Goal: Task Accomplishment & Management: Manage account settings

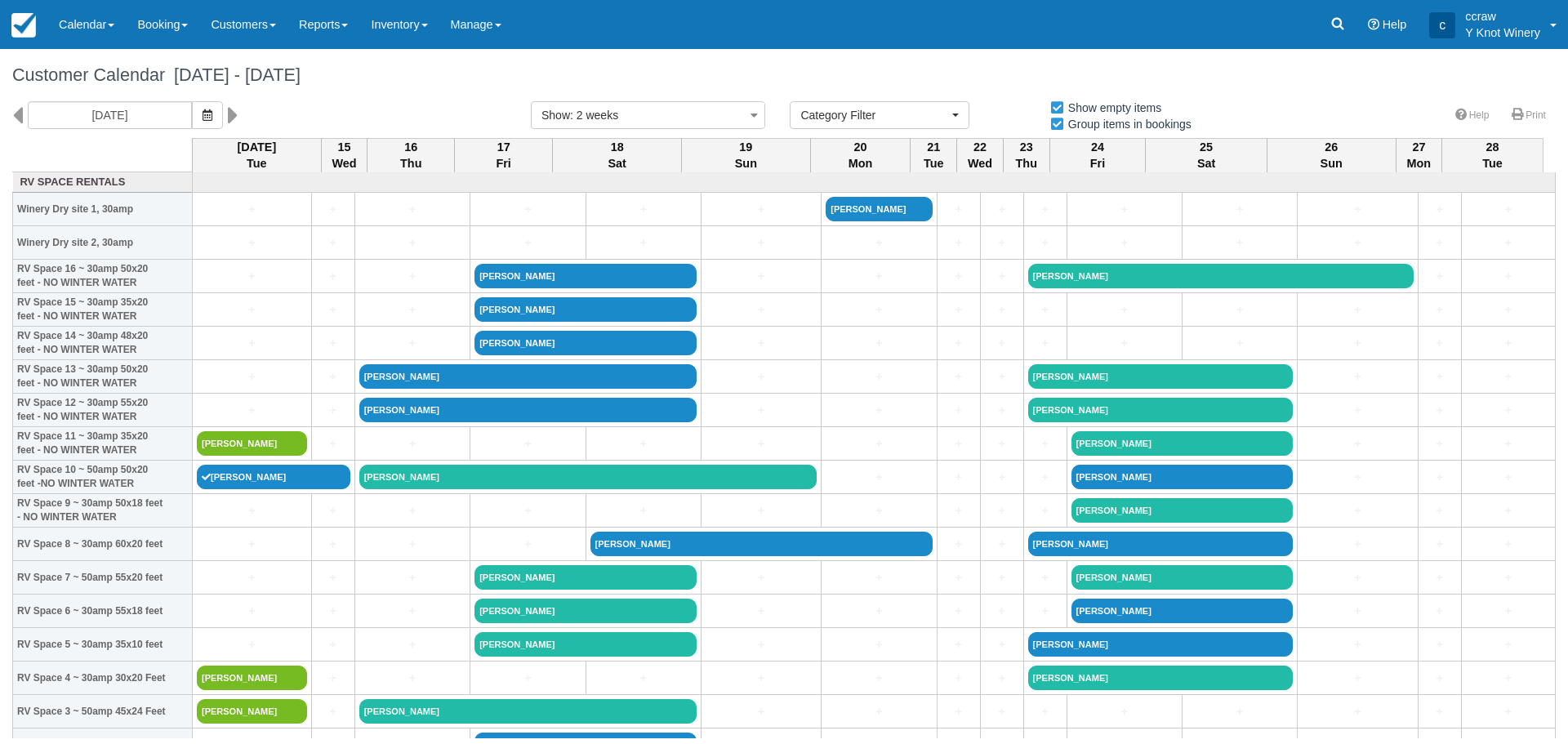
select select
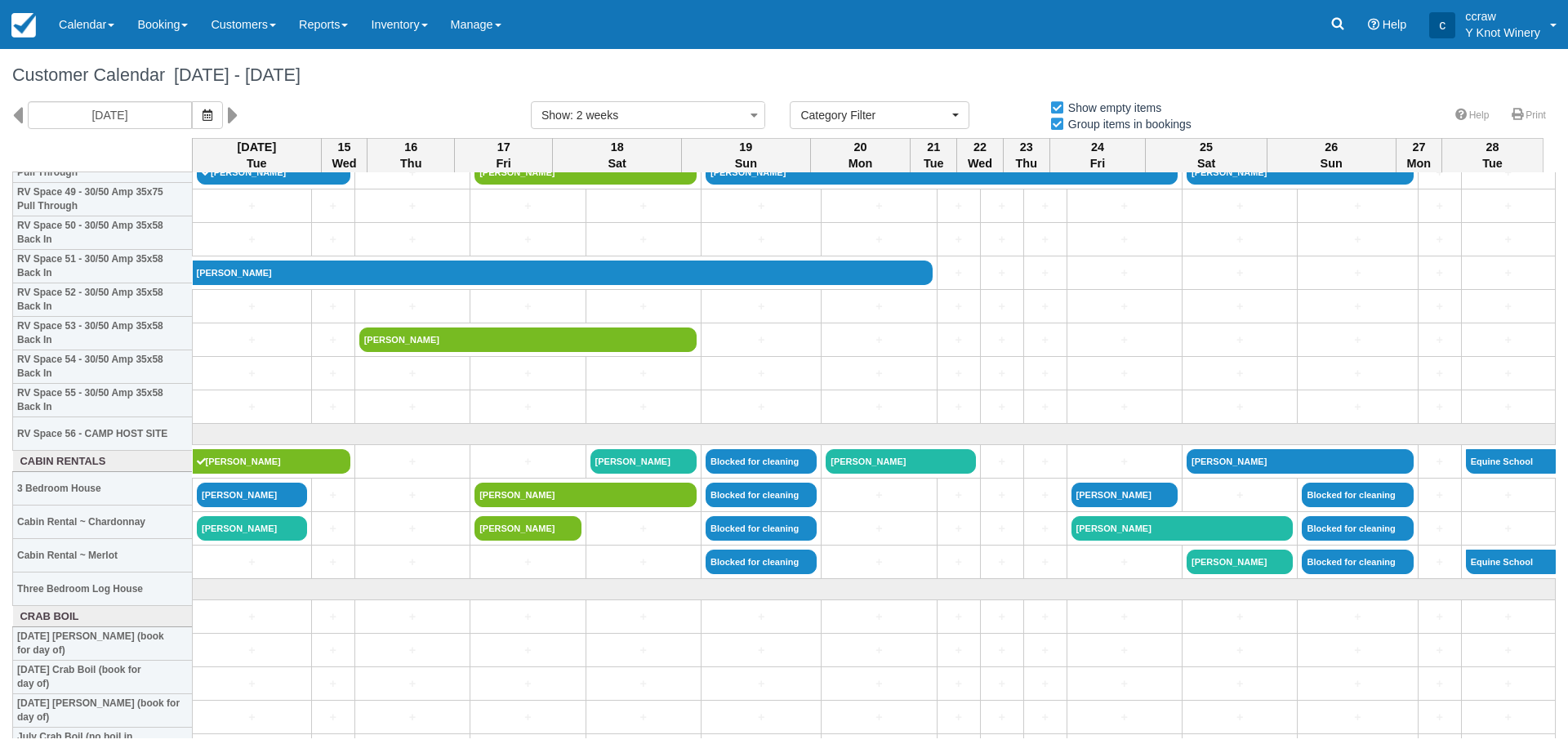
scroll to position [1715, 0]
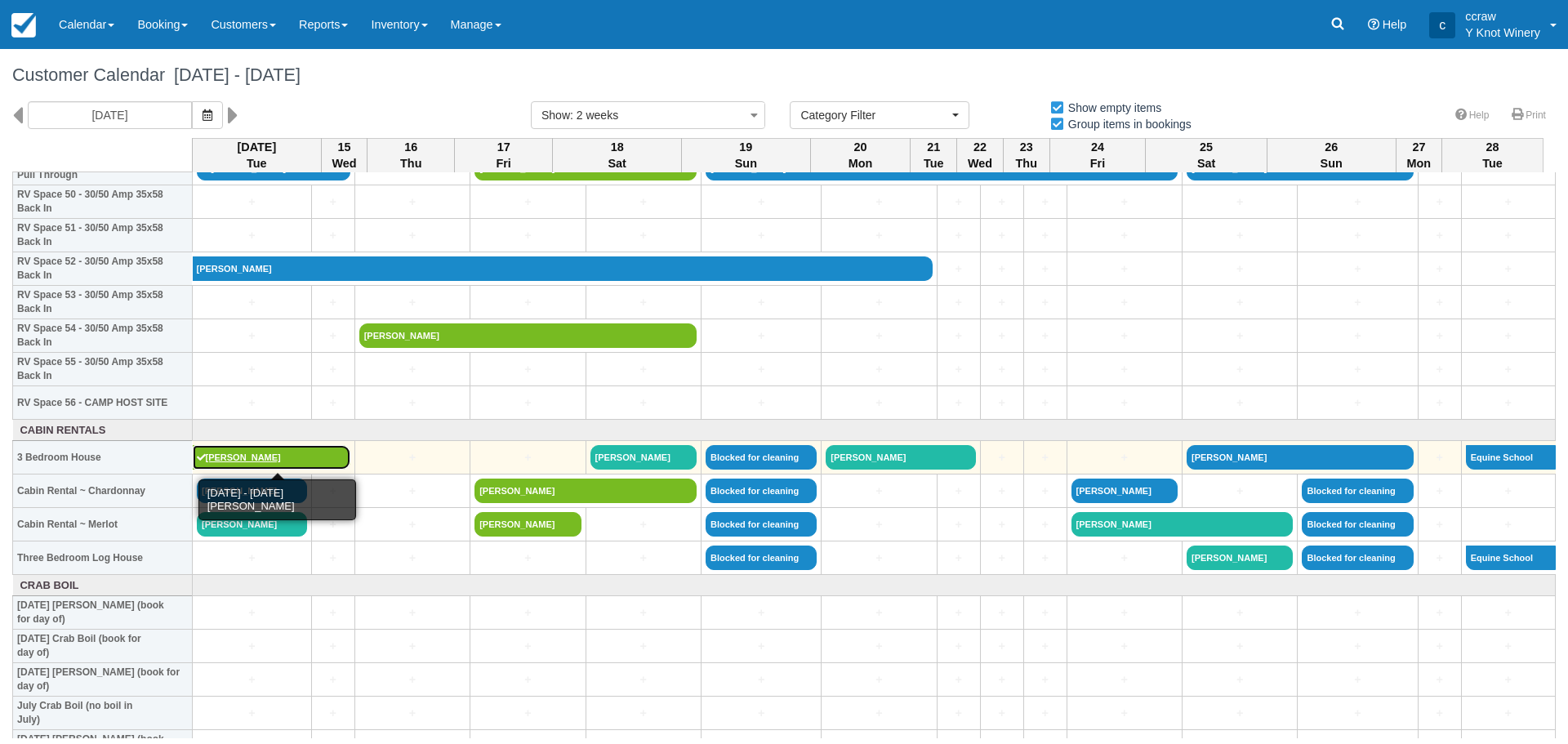
click at [230, 457] on link "[PERSON_NAME]" at bounding box center [272, 457] width 158 height 25
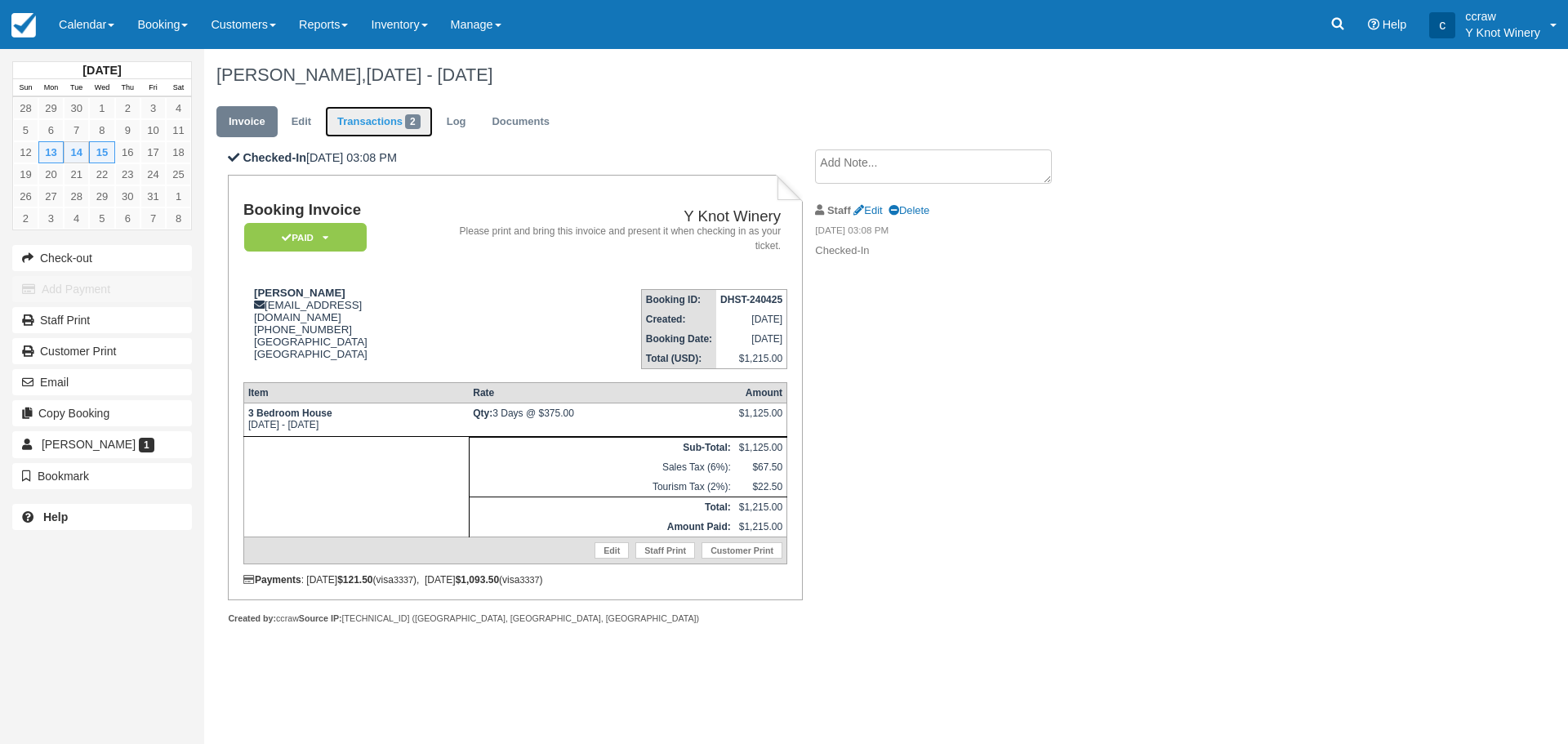
click at [394, 112] on link "Transactions 2" at bounding box center [379, 122] width 108 height 32
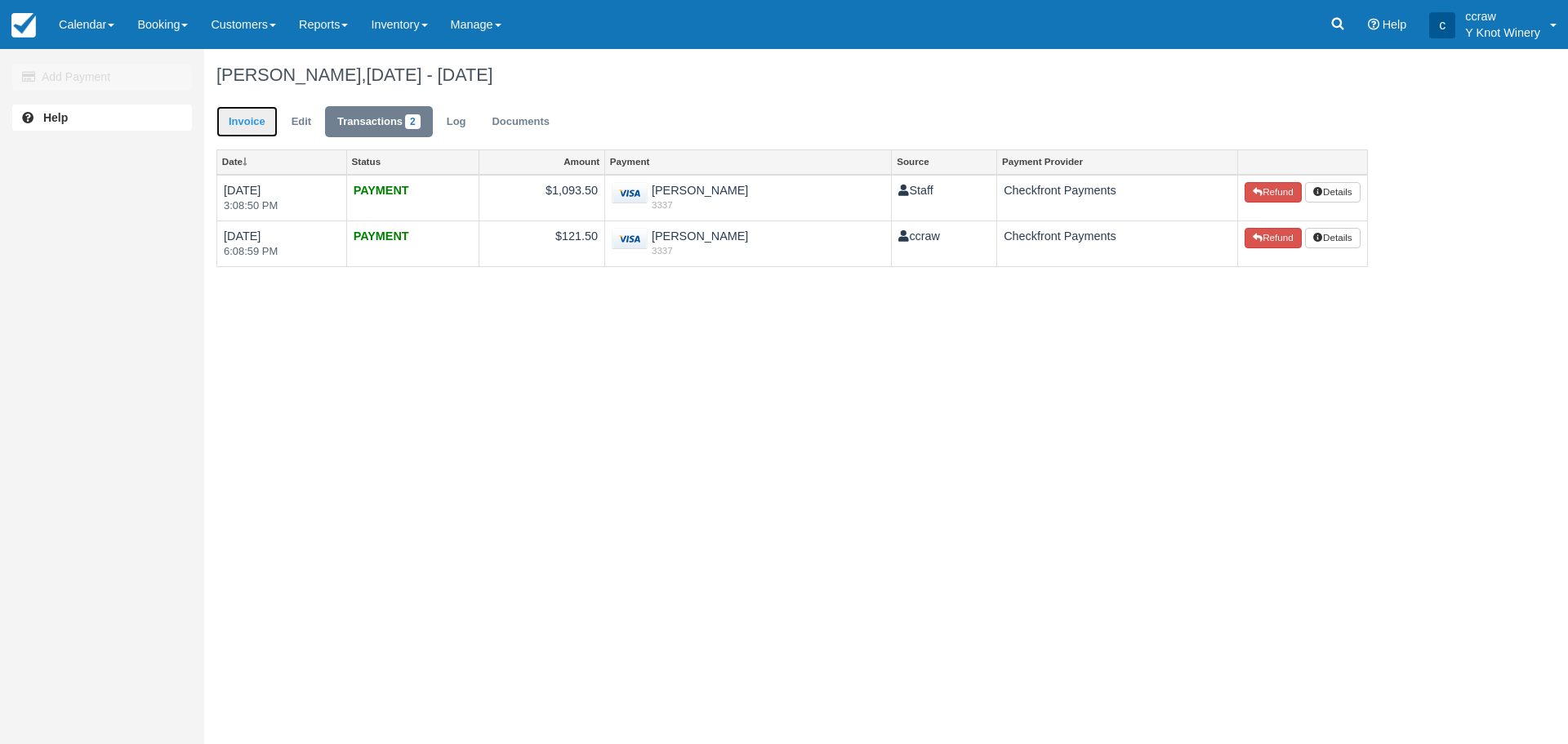
click at [236, 119] on link "Invoice" at bounding box center [246, 122] width 61 height 32
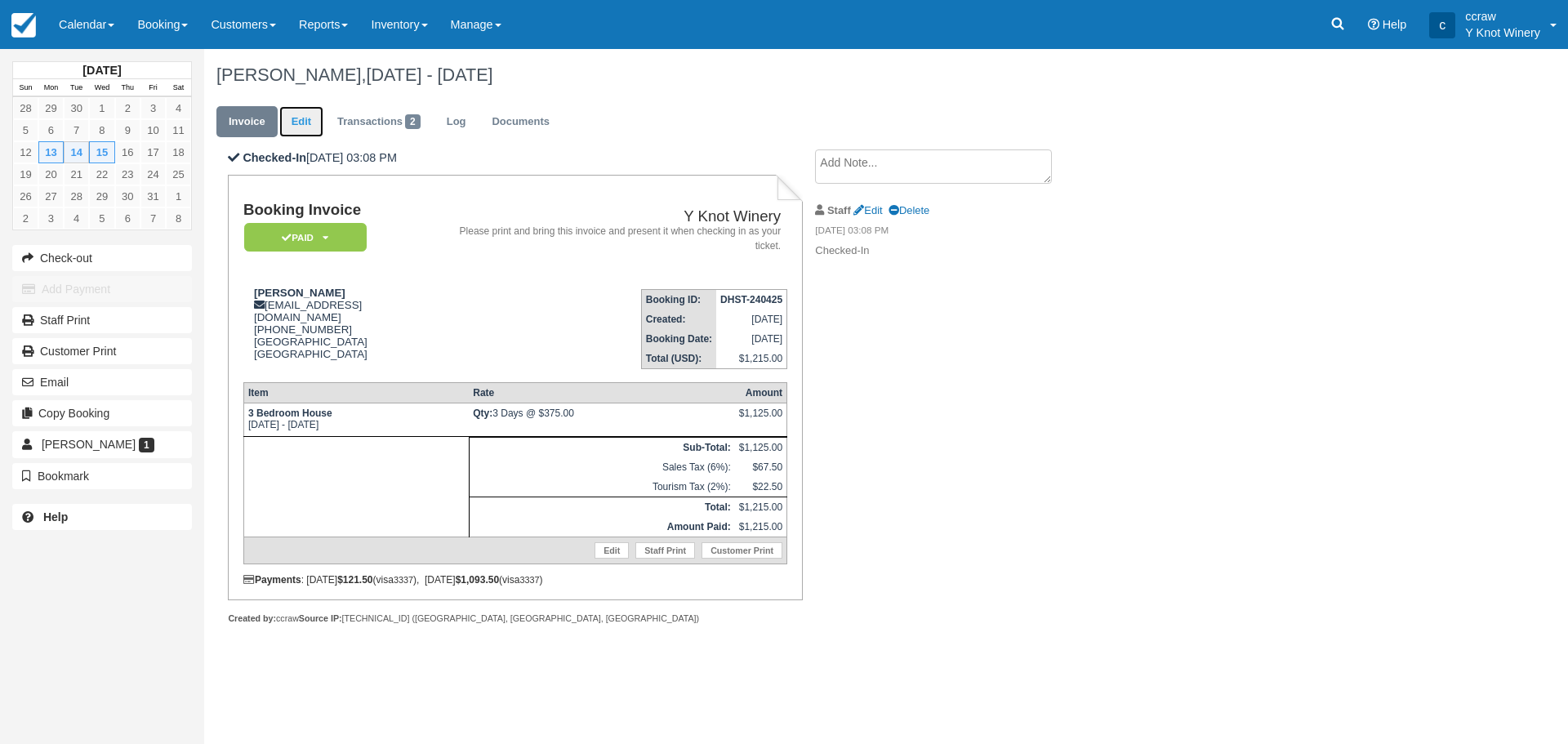
click at [304, 128] on link "Edit" at bounding box center [301, 122] width 44 height 32
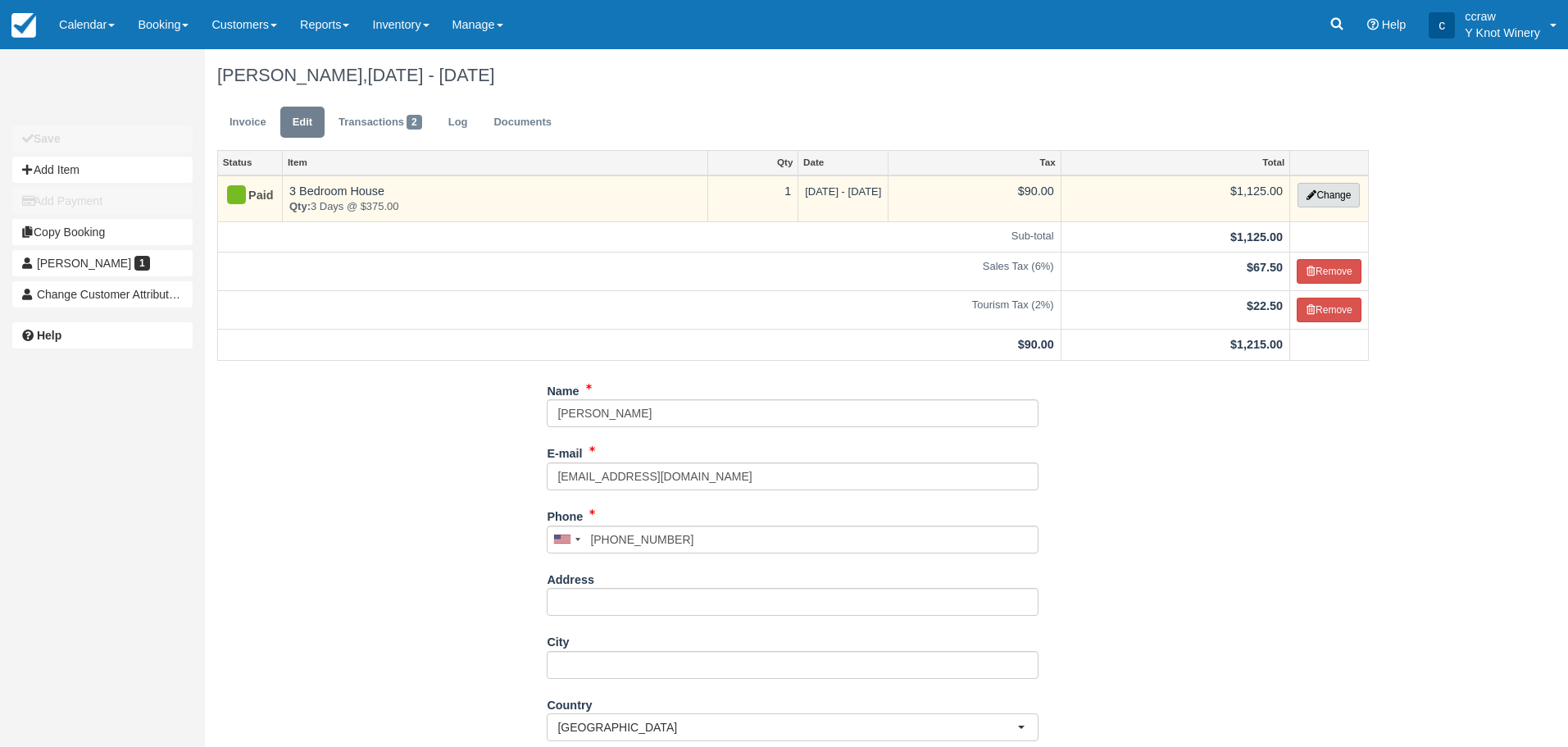
click at [1335, 191] on button "Change" at bounding box center [1329, 195] width 62 height 25
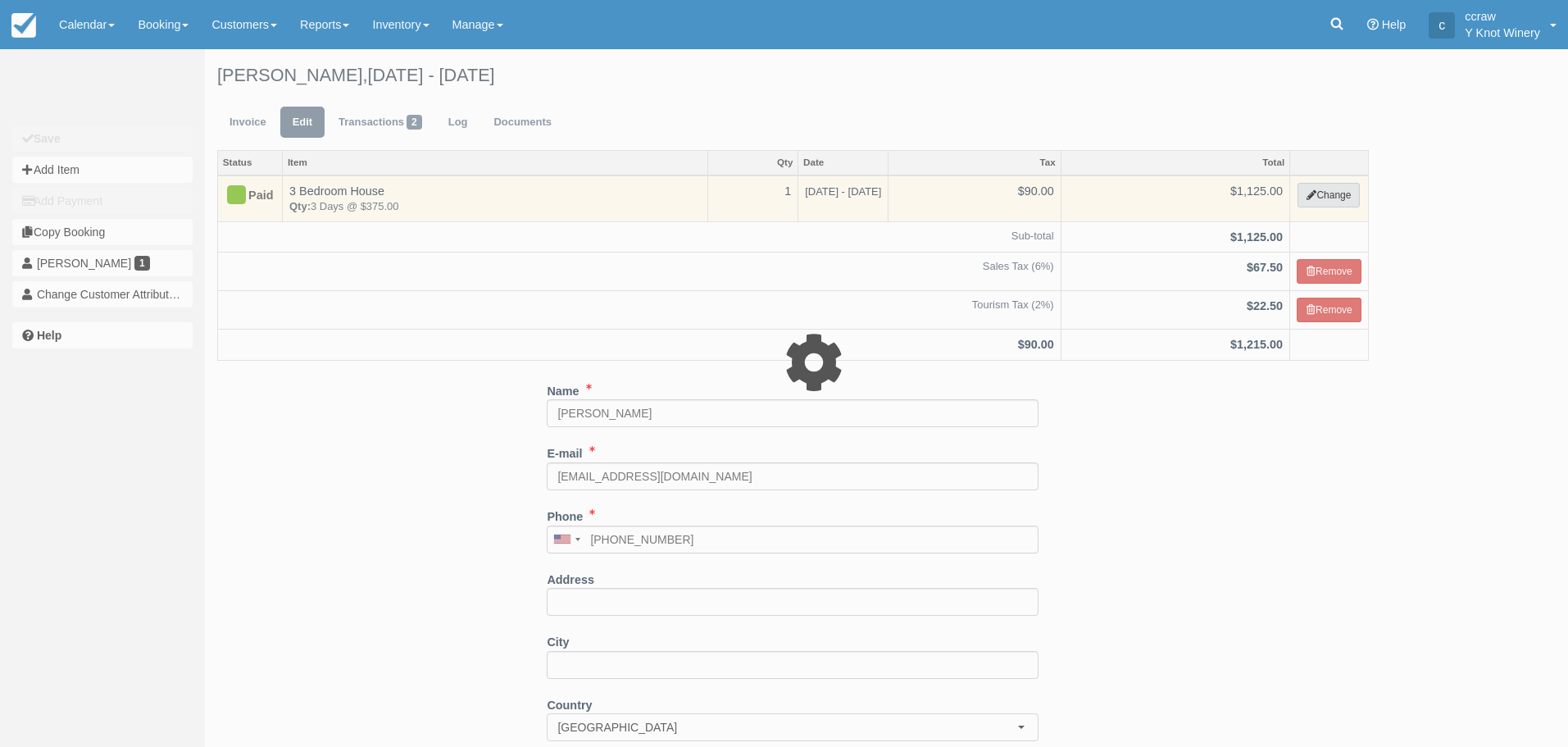
select select "2"
type input "1125.00"
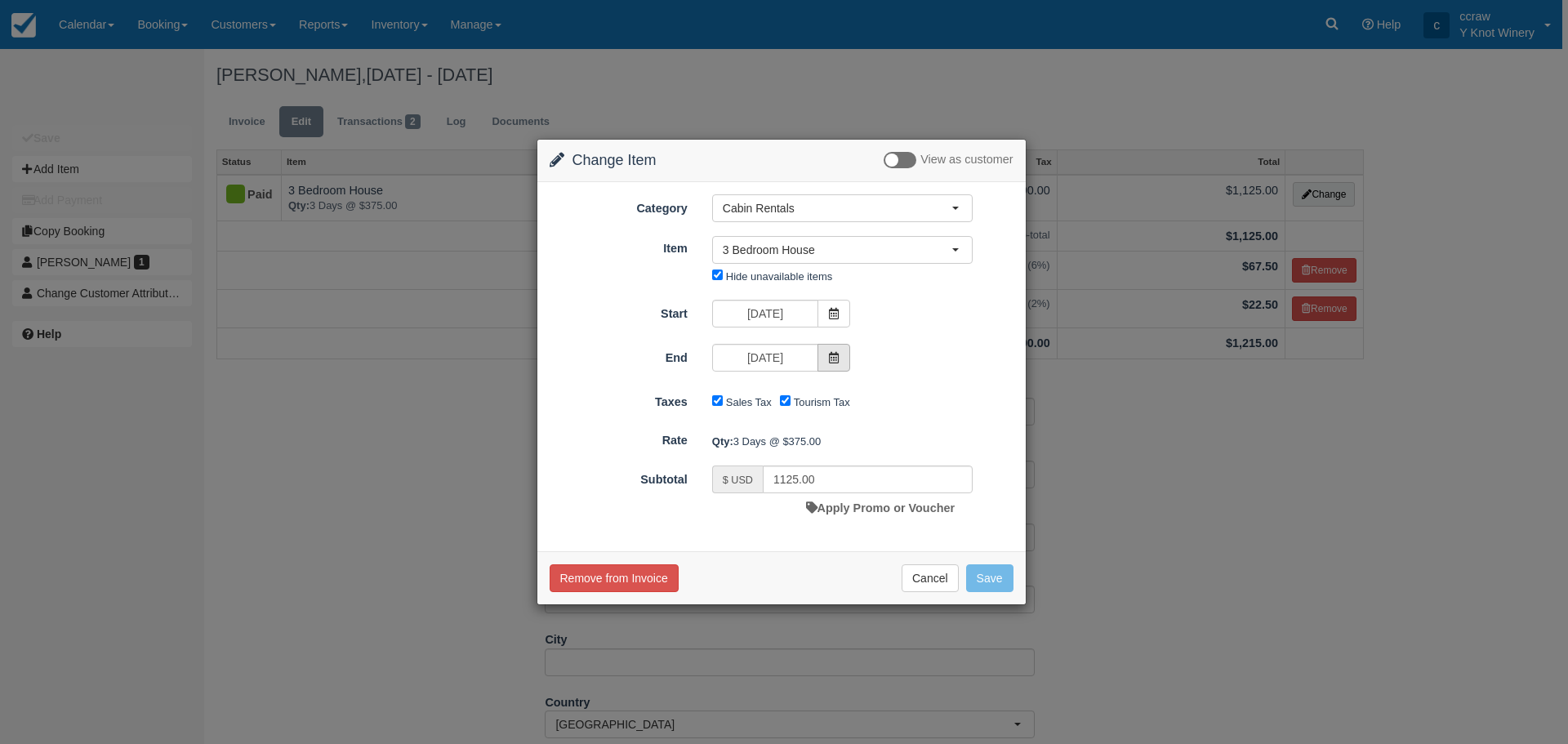
click at [832, 361] on icon at bounding box center [833, 357] width 11 height 11
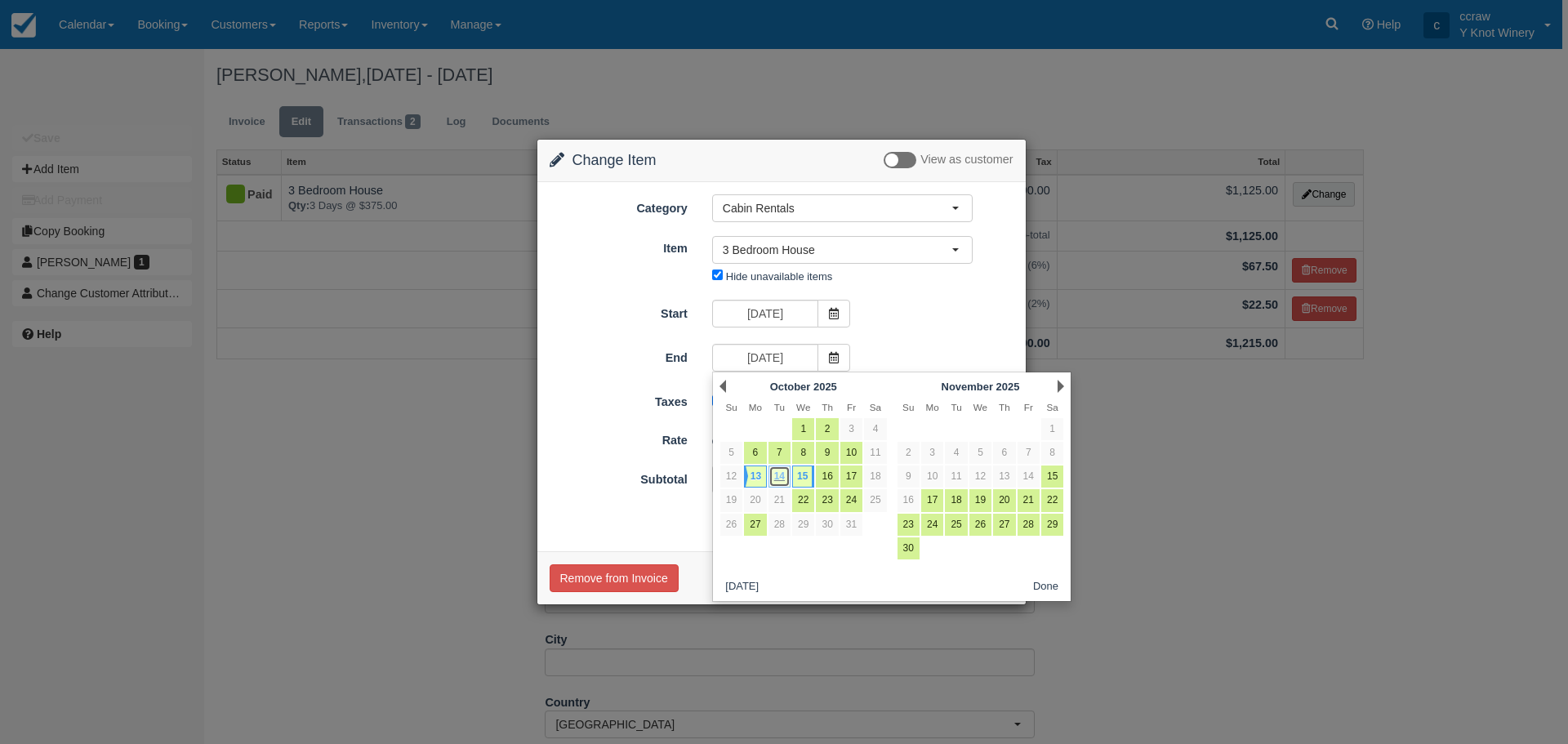
click at [785, 478] on link "14" at bounding box center [780, 477] width 22 height 22
type input "10/14/25"
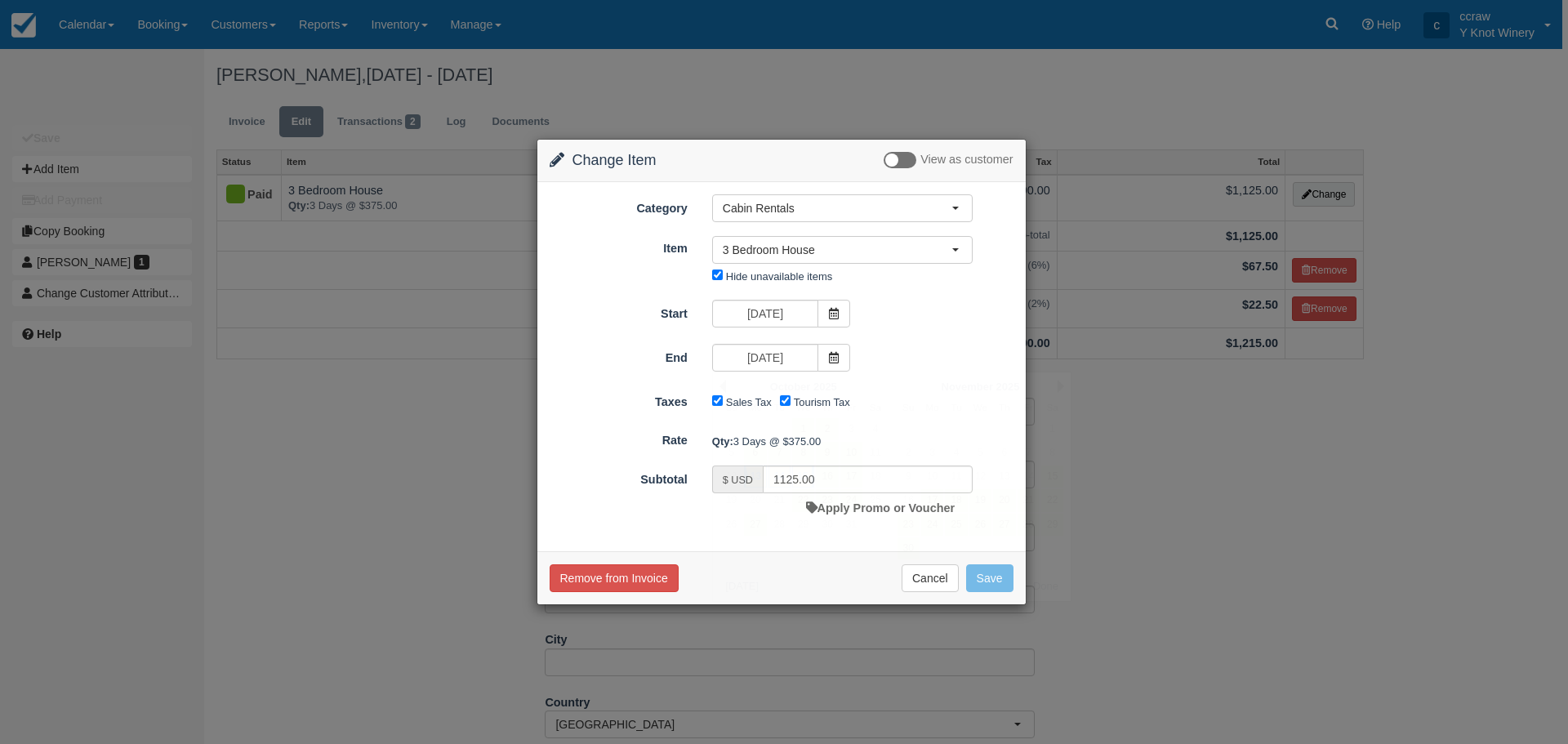
type input "750.00"
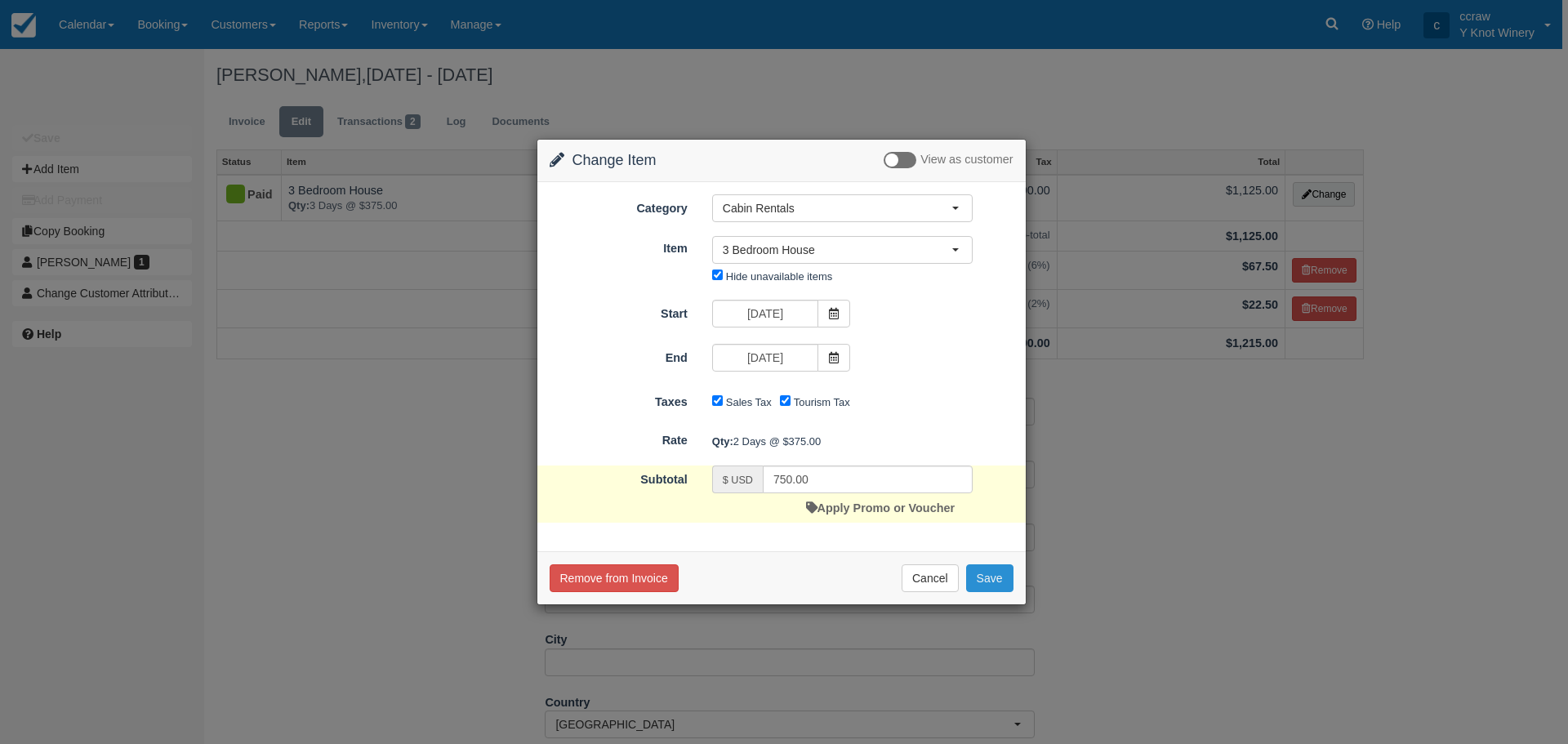
click at [980, 574] on button "Save" at bounding box center [989, 578] width 47 height 27
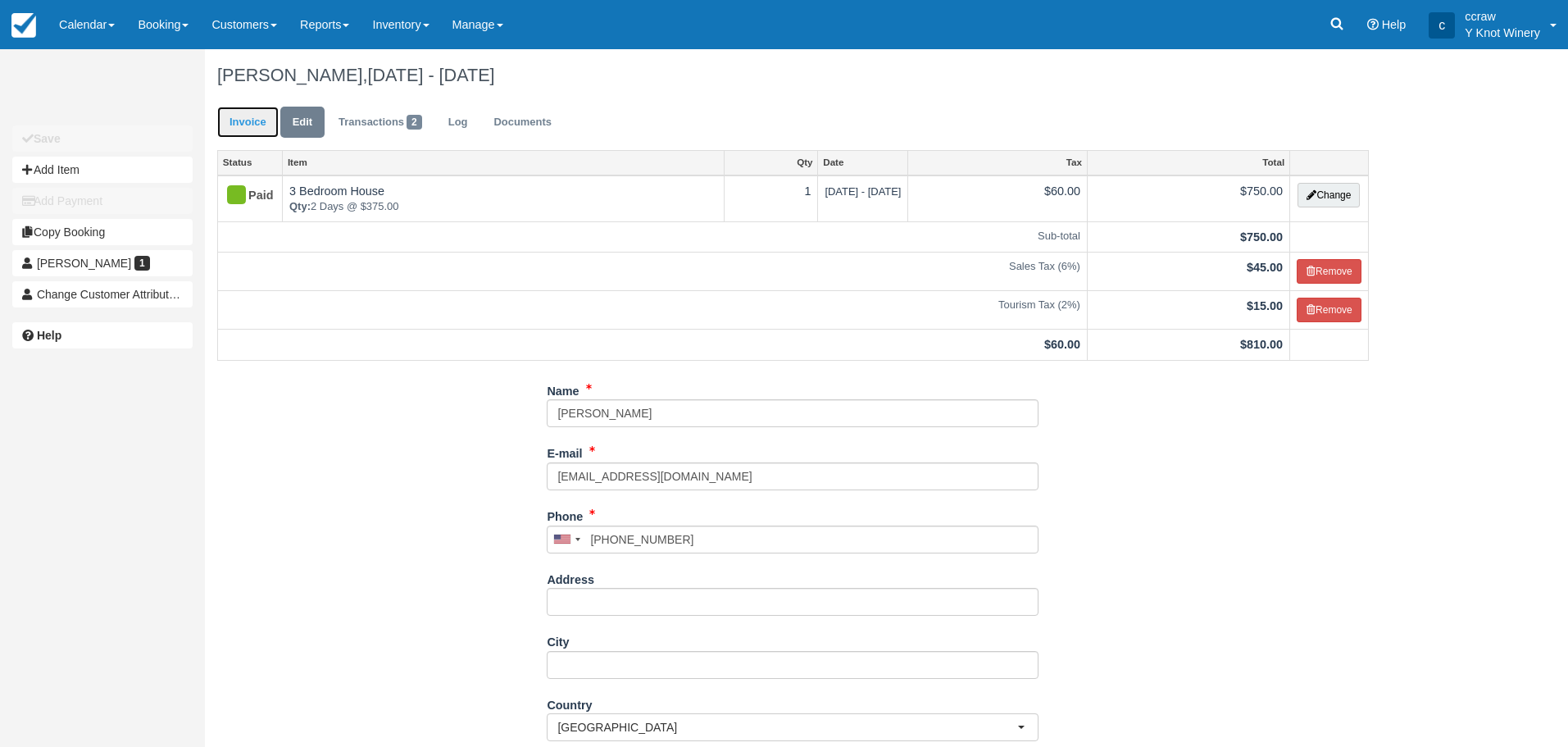
click at [250, 128] on link "Invoice" at bounding box center [247, 122] width 61 height 32
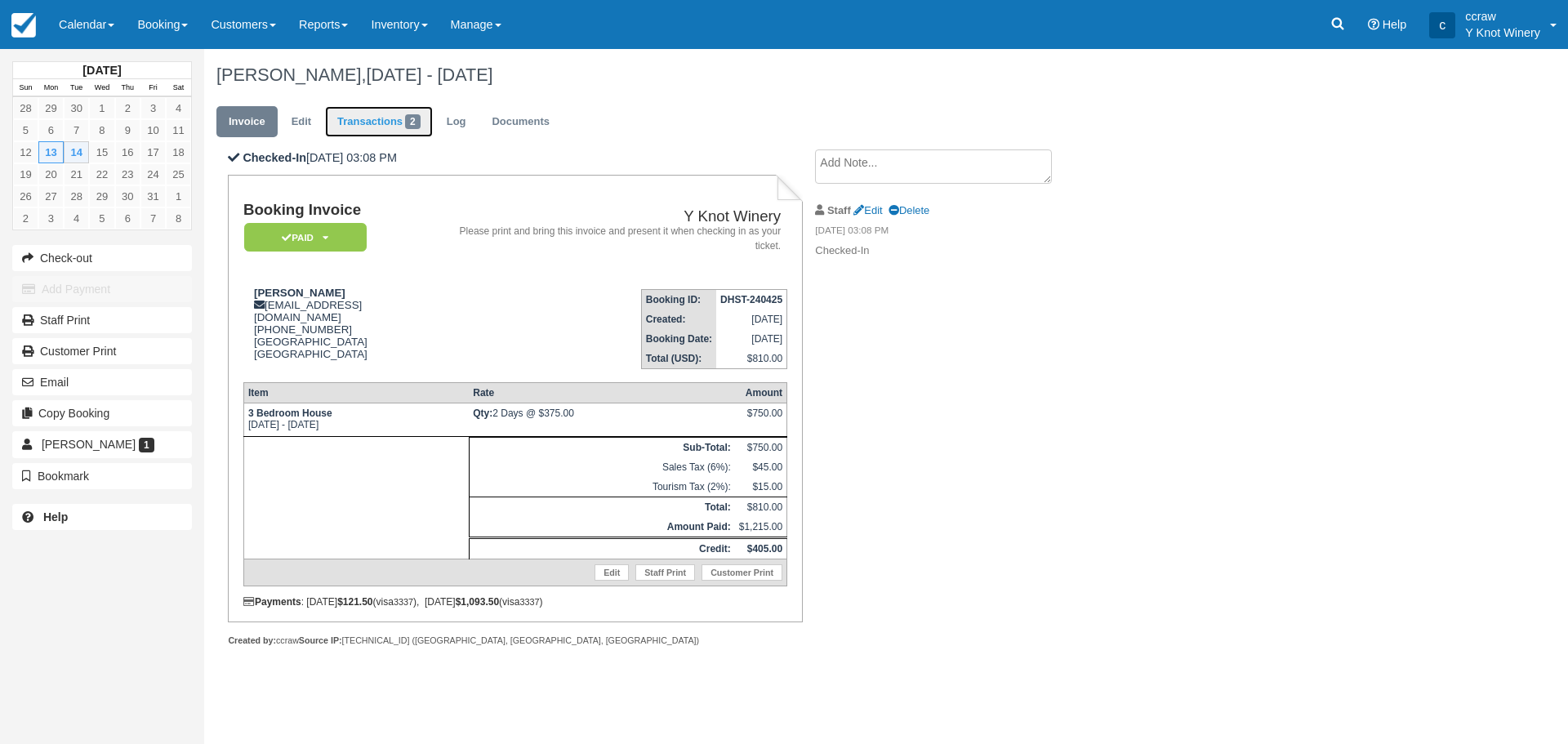
click at [393, 124] on link "Transactions 2" at bounding box center [379, 122] width 108 height 32
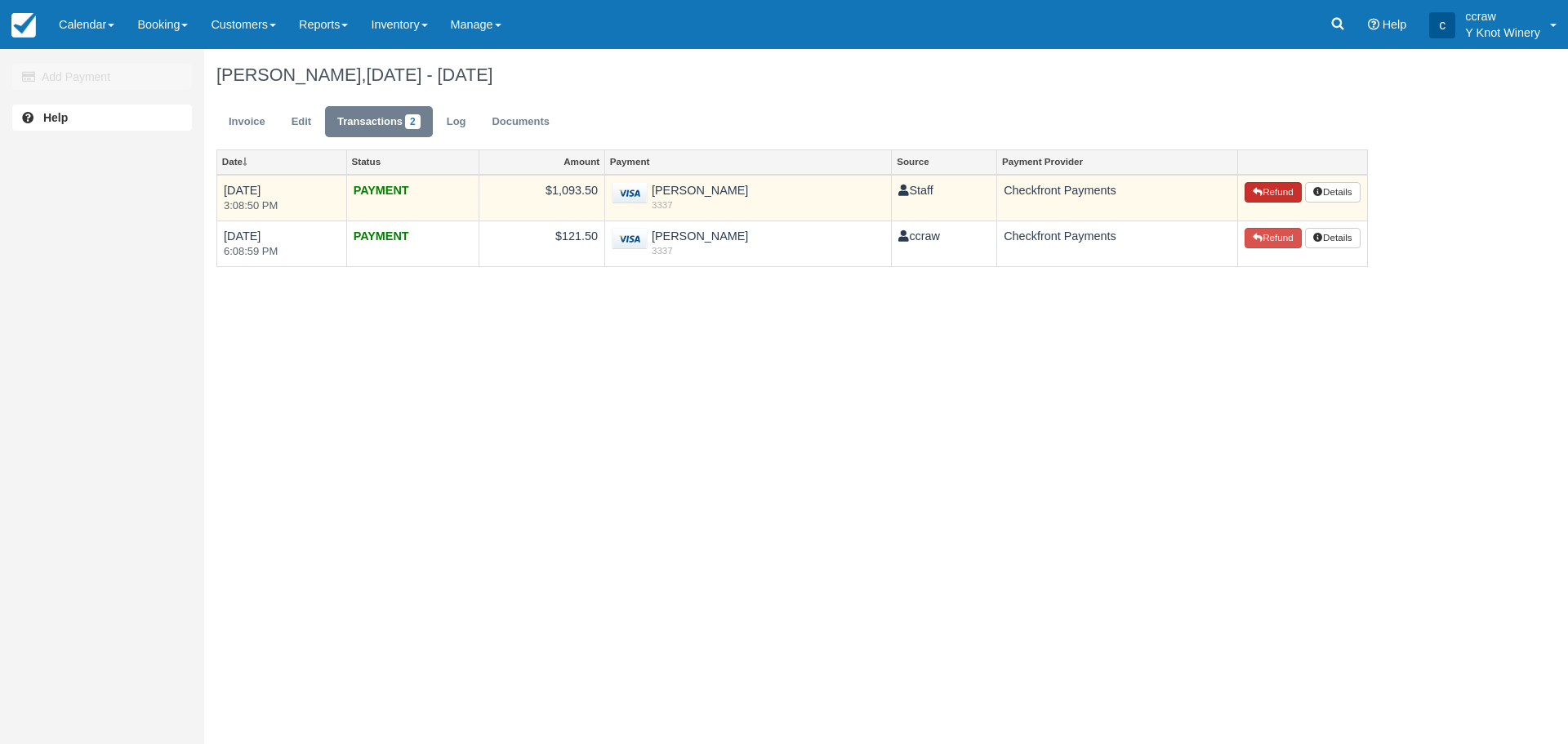
click at [1281, 194] on button "Refund" at bounding box center [1273, 192] width 57 height 21
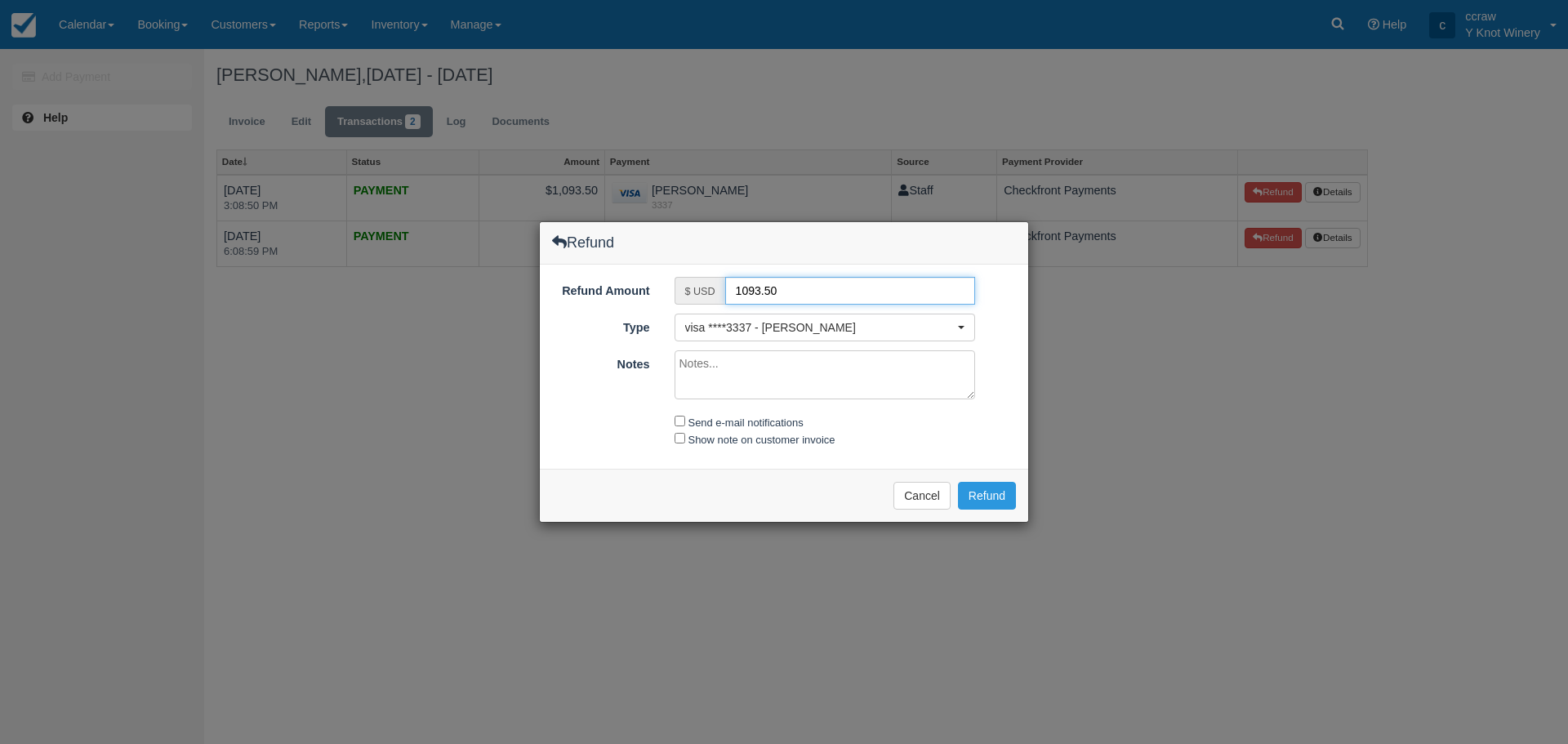
drag, startPoint x: 789, startPoint y: 293, endPoint x: 683, endPoint y: 294, distance: 106.0
click at [683, 294] on div "$ USD 1093.50" at bounding box center [824, 291] width 301 height 27
type input "405.00"
click at [678, 424] on input "Send e-mail notifications" at bounding box center [679, 421] width 10 height 10
checkbox input "true"
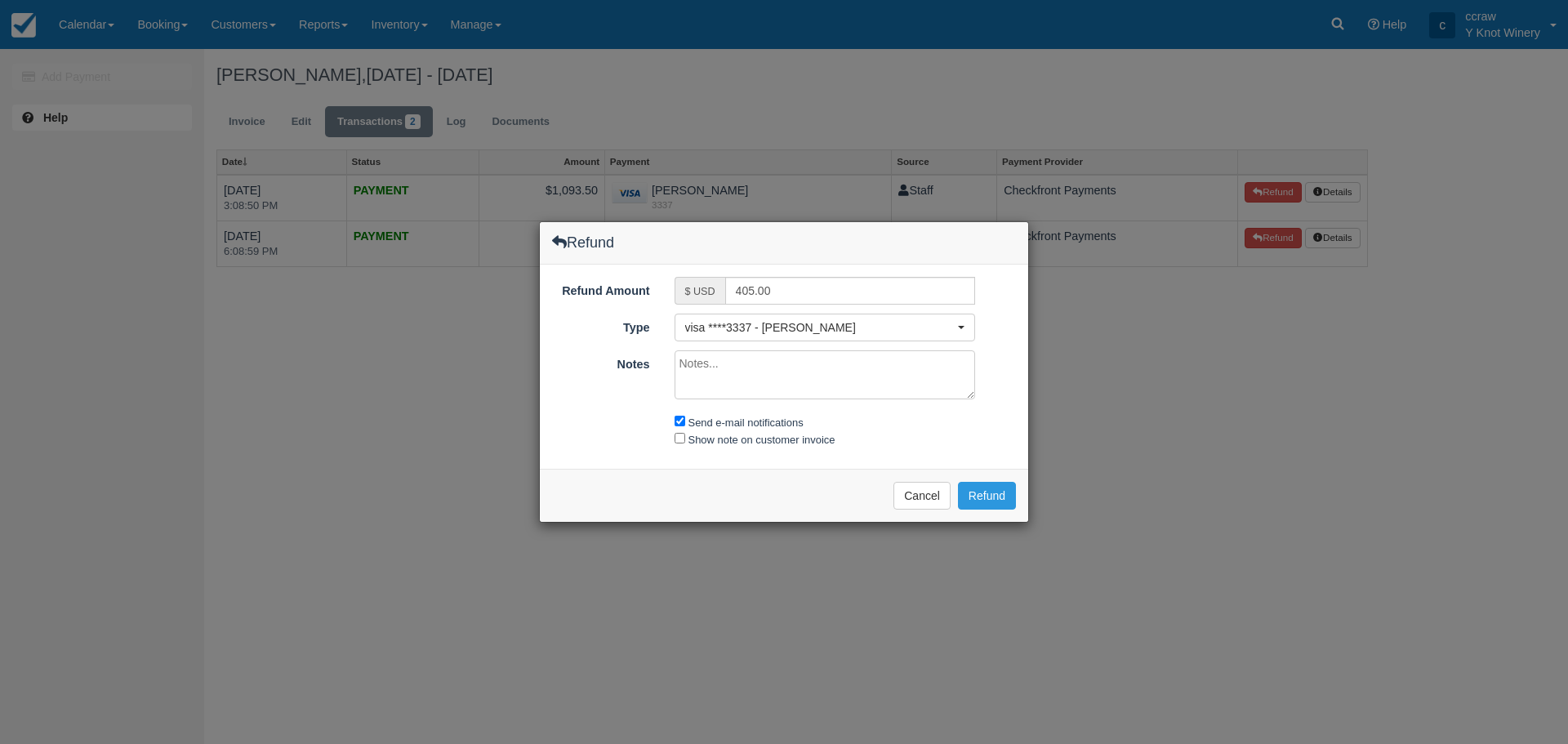
click at [729, 366] on textarea "Notes" at bounding box center [824, 374] width 301 height 49
type textarea "Refunded 1 night stay"
click at [680, 442] on input "Show note on customer invoice" at bounding box center [679, 439] width 10 height 10
checkbox input "true"
click at [1005, 502] on button "Refund" at bounding box center [987, 496] width 58 height 27
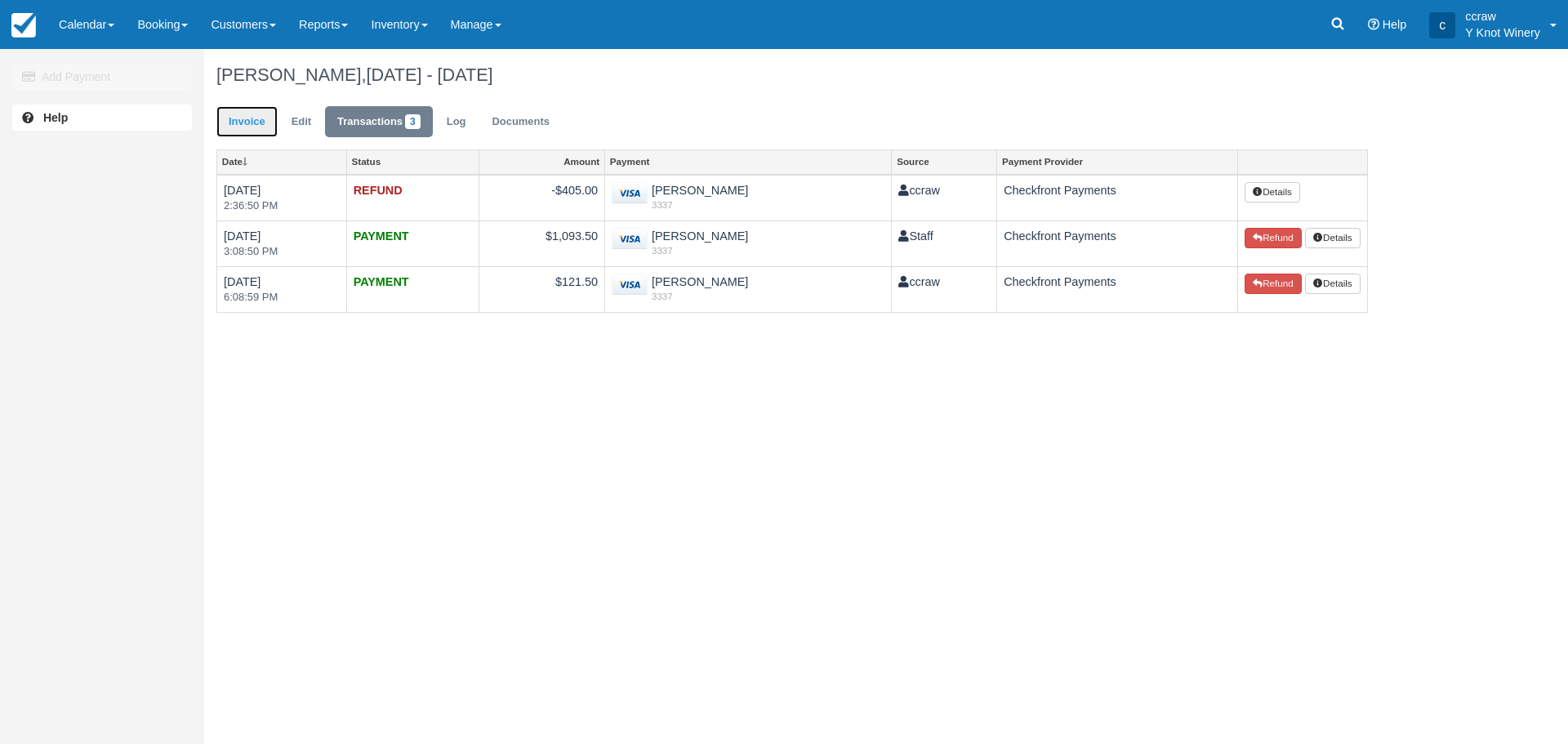
click at [230, 130] on link "Invoice" at bounding box center [246, 122] width 61 height 32
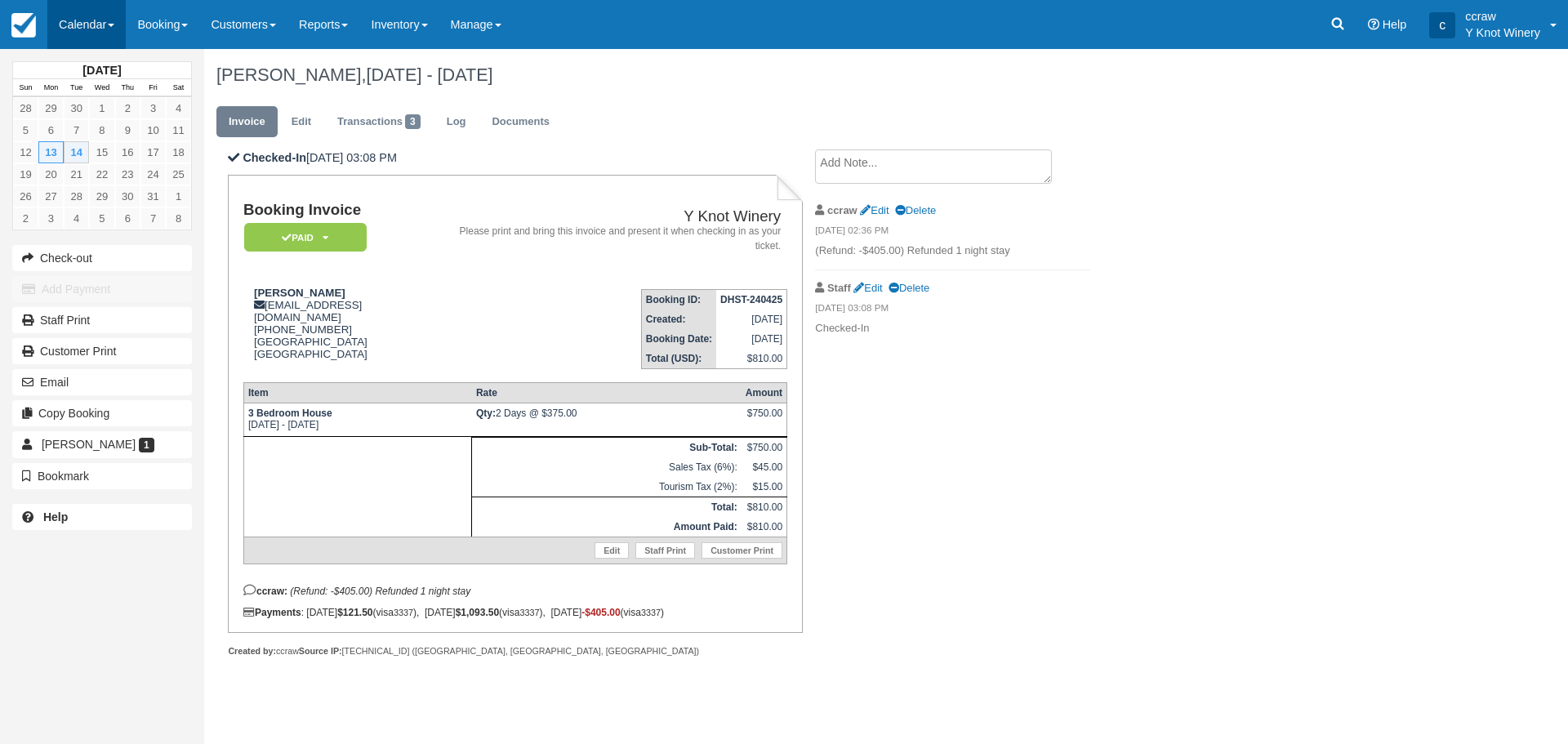
click at [80, 39] on link "Calendar" at bounding box center [86, 24] width 78 height 49
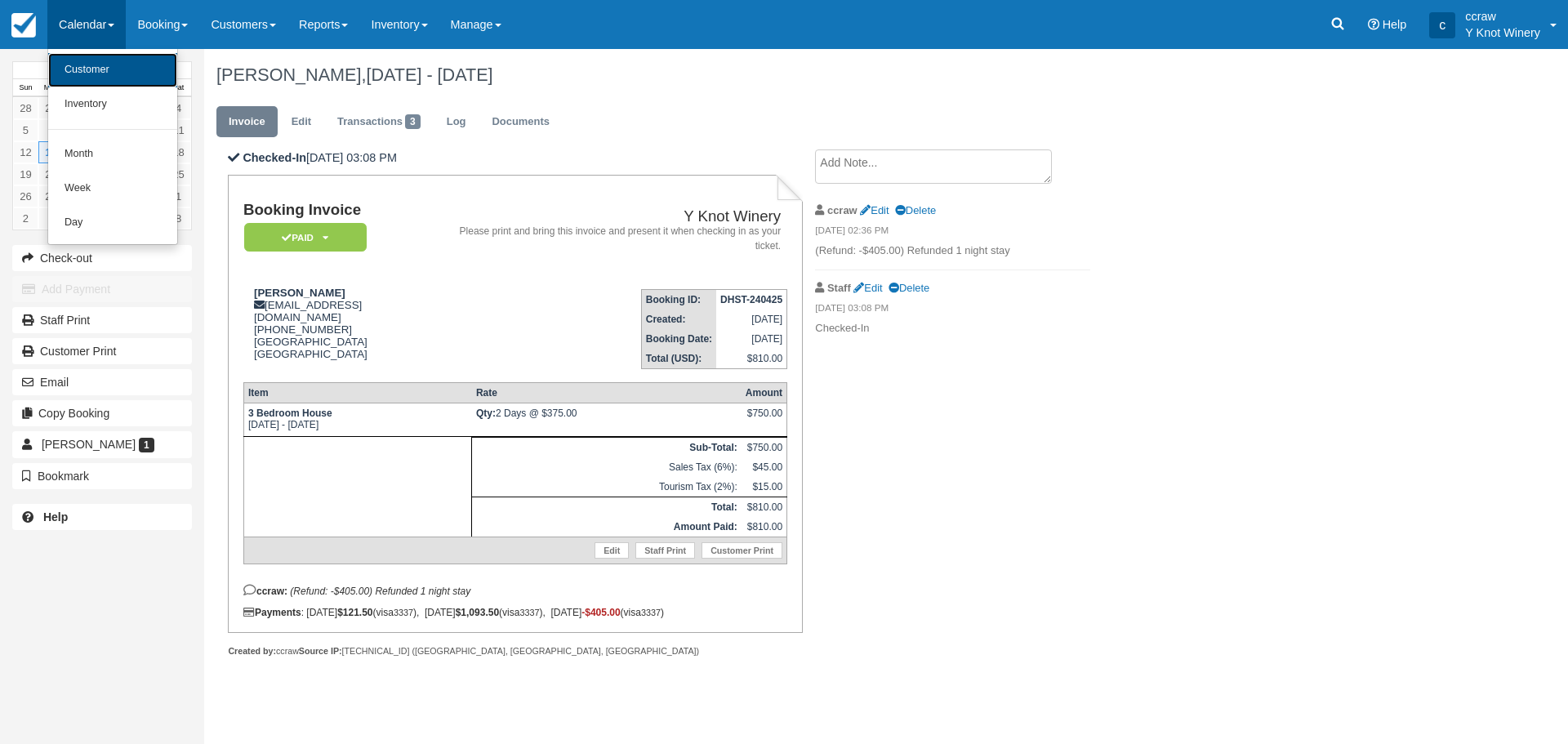
click at [83, 71] on link "Customer" at bounding box center [112, 70] width 129 height 34
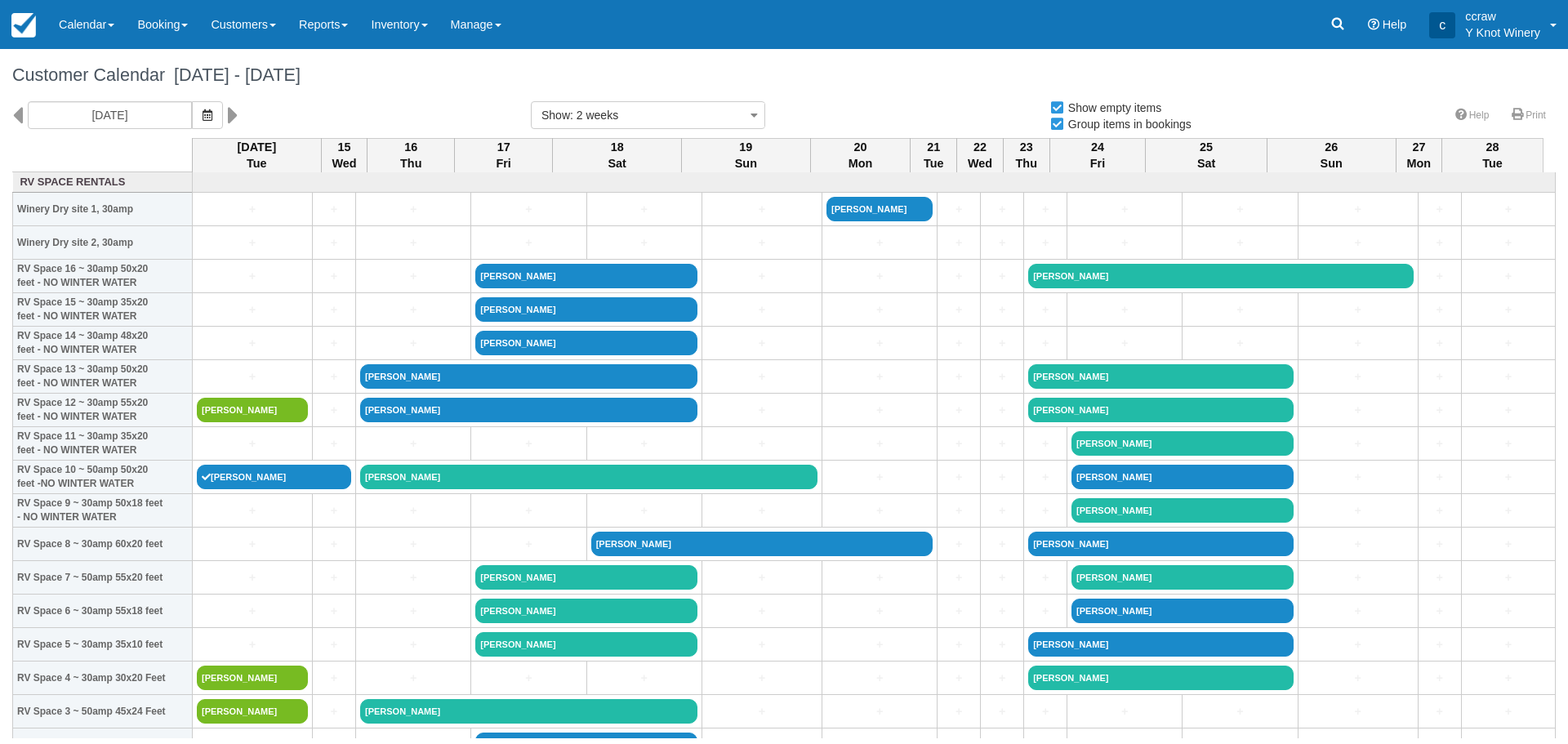
select select
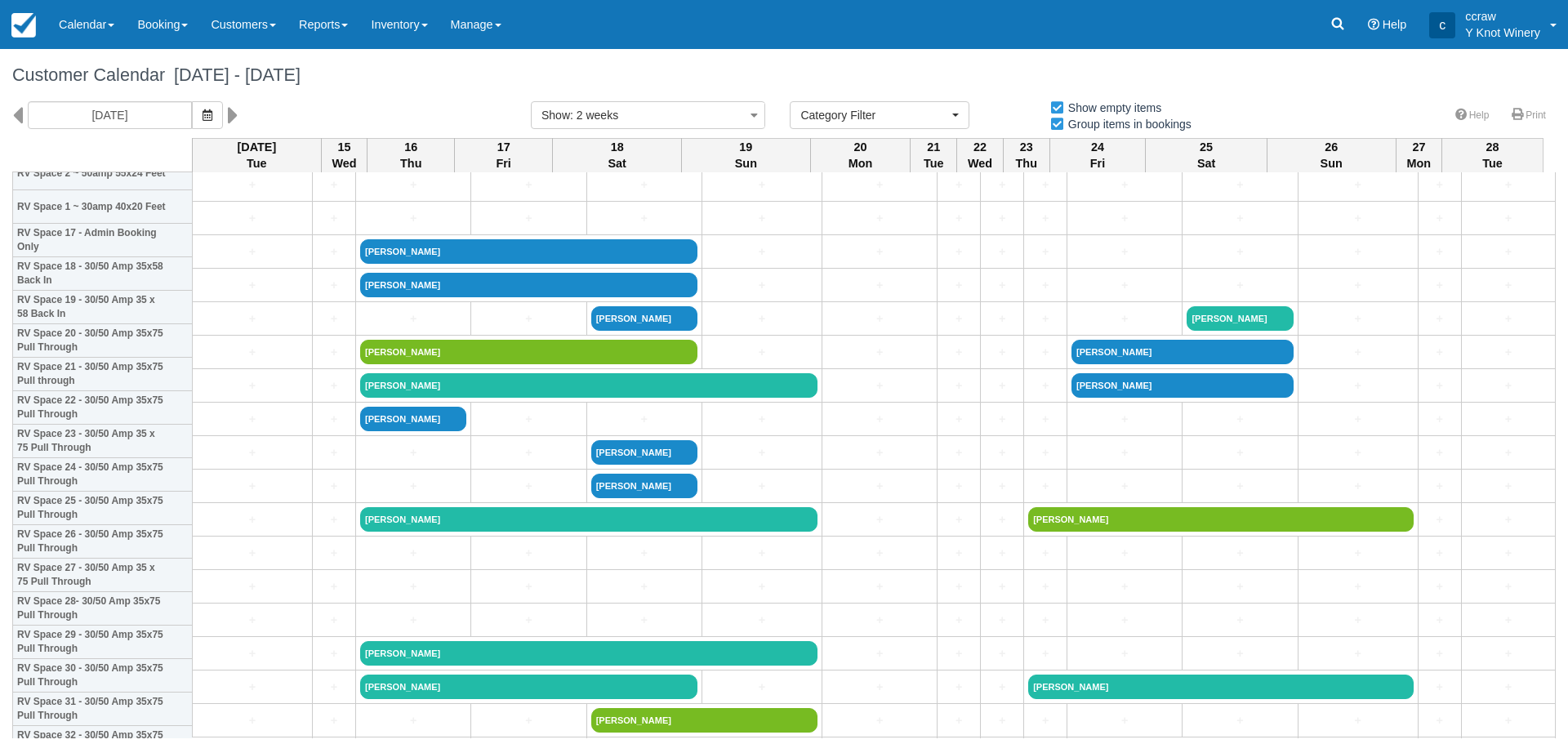
scroll to position [572, 0]
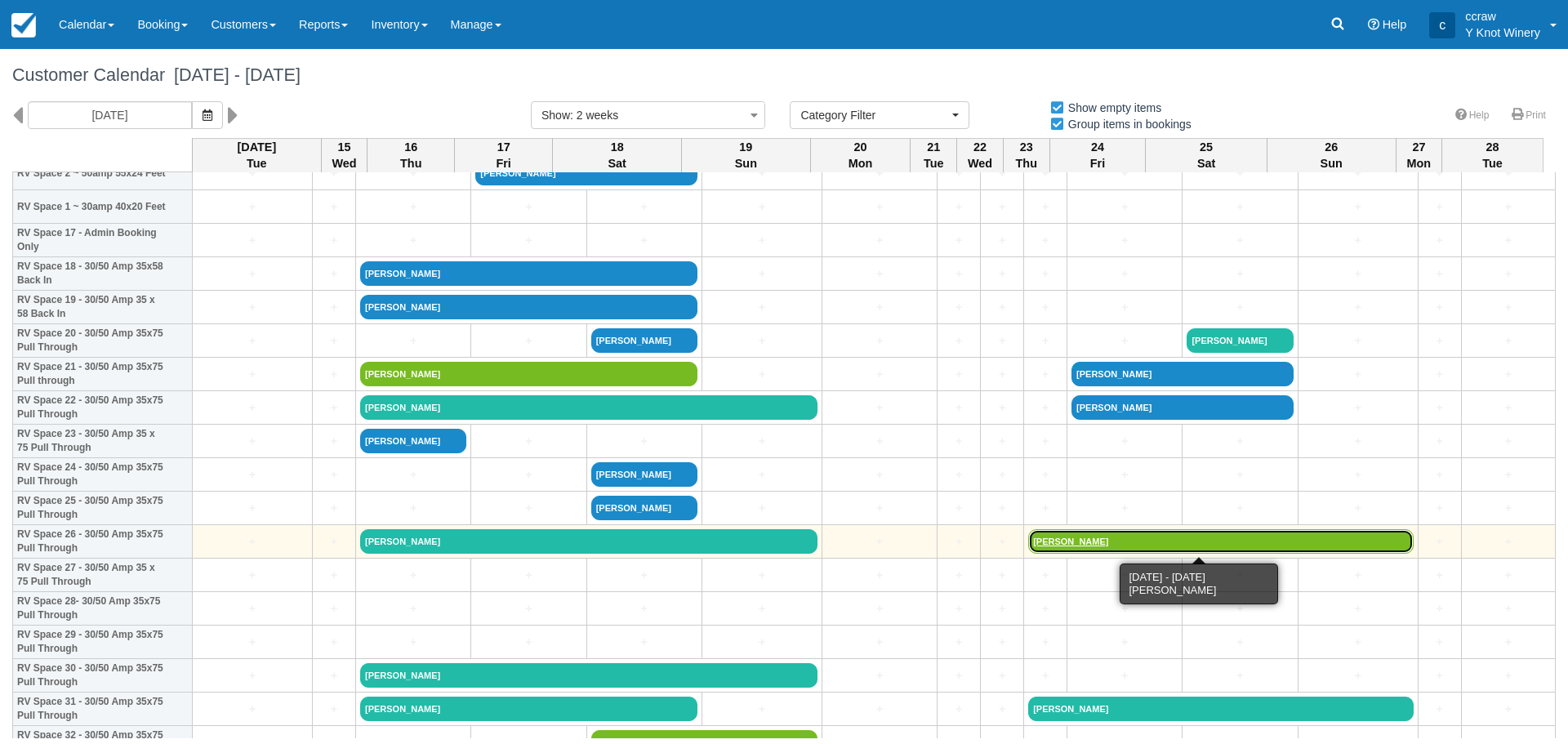
click at [1054, 540] on link "[PERSON_NAME]" at bounding box center [1220, 541] width 385 height 25
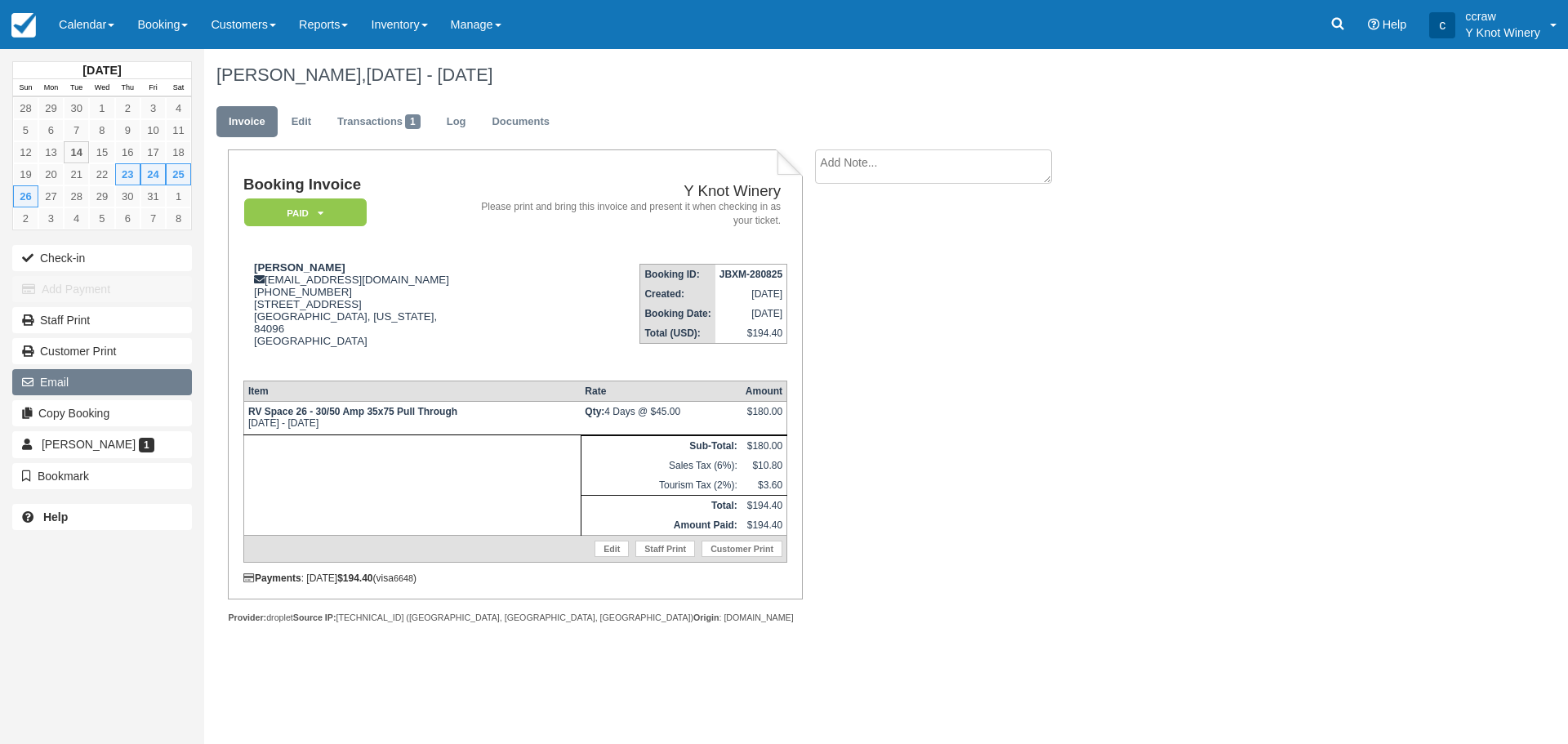
click at [78, 383] on button "Email" at bounding box center [101, 382] width 179 height 26
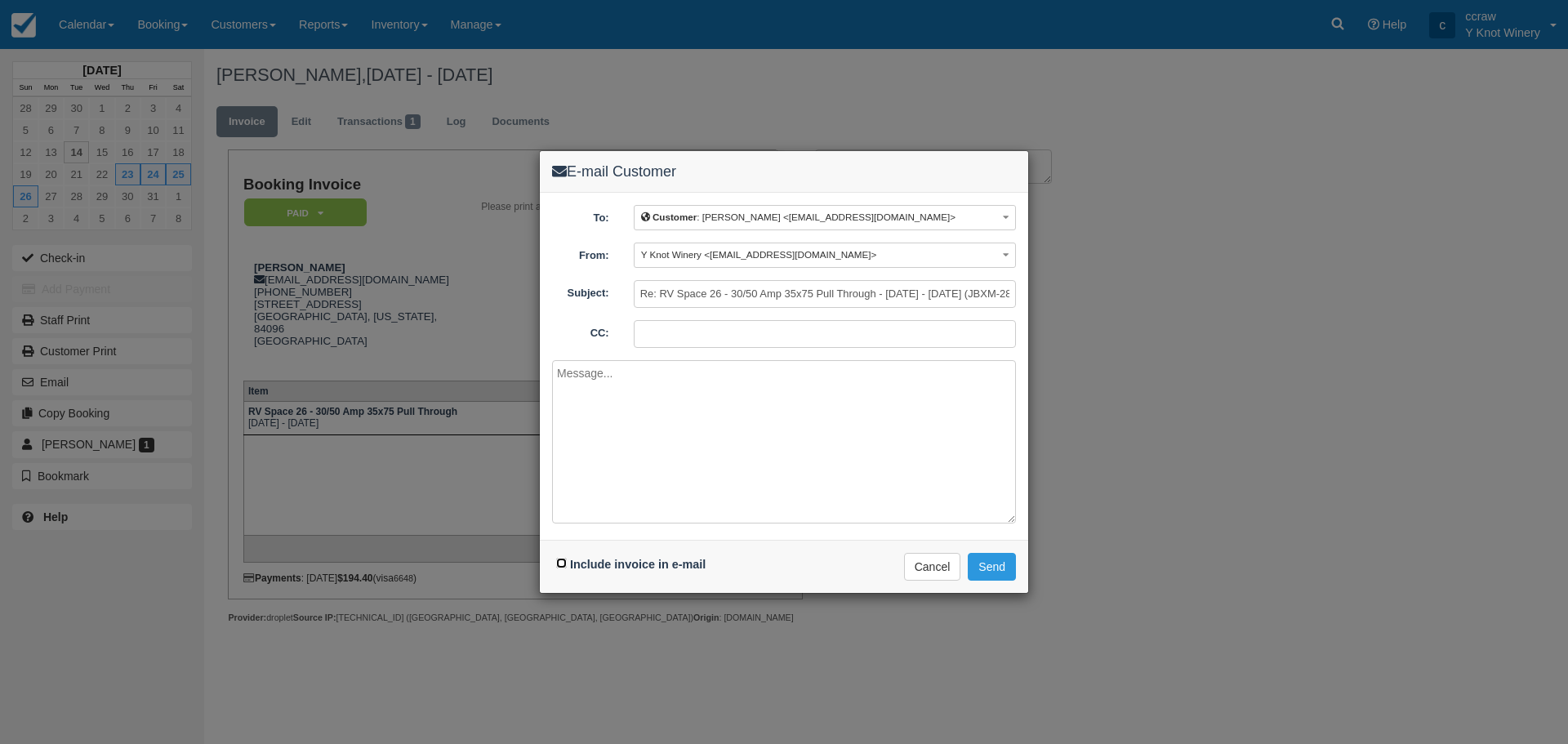
click at [565, 566] on input "Include invoice in e-mail" at bounding box center [561, 563] width 10 height 10
checkbox input "true"
click at [982, 559] on button "Send" at bounding box center [992, 566] width 48 height 27
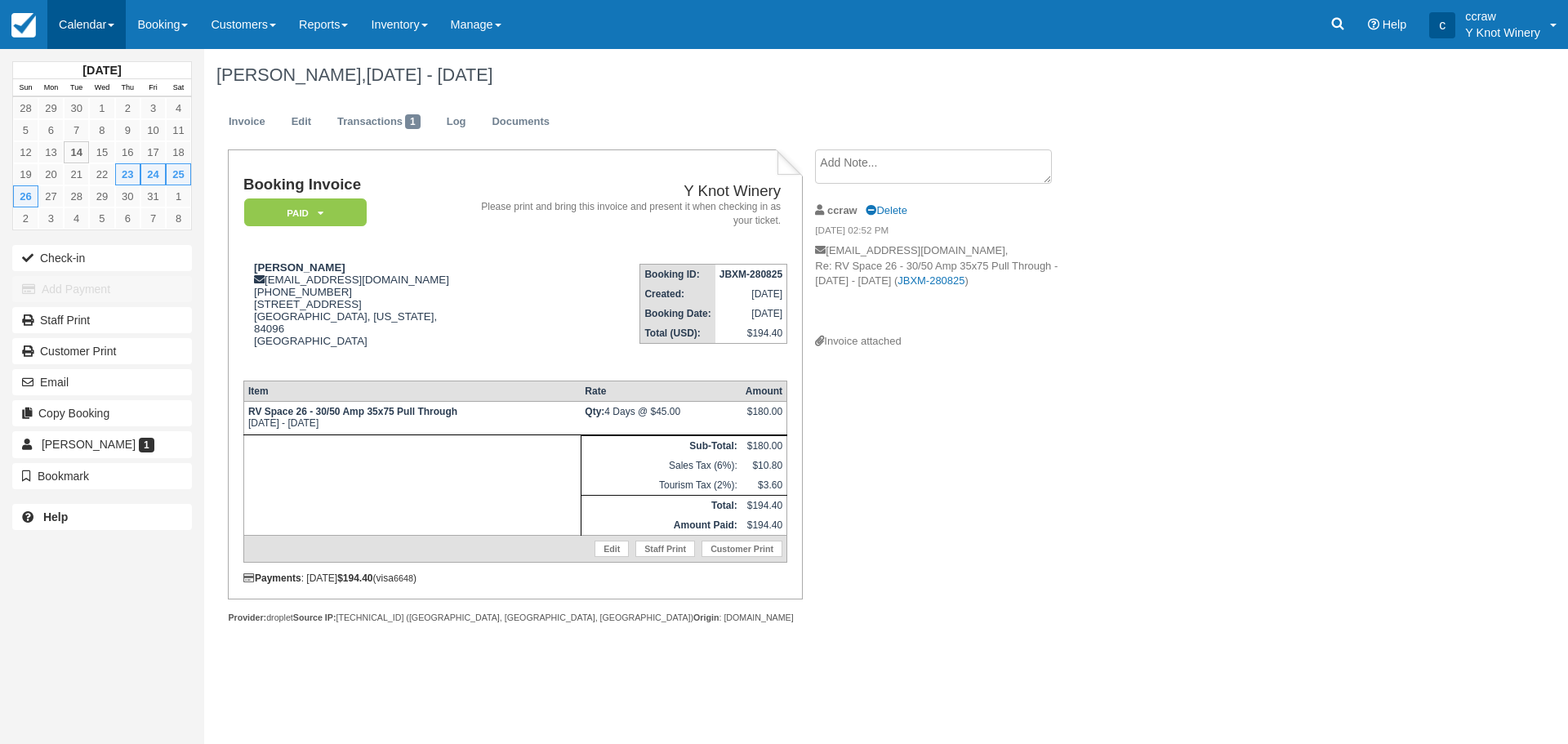
click at [109, 28] on link "Calendar" at bounding box center [86, 24] width 78 height 49
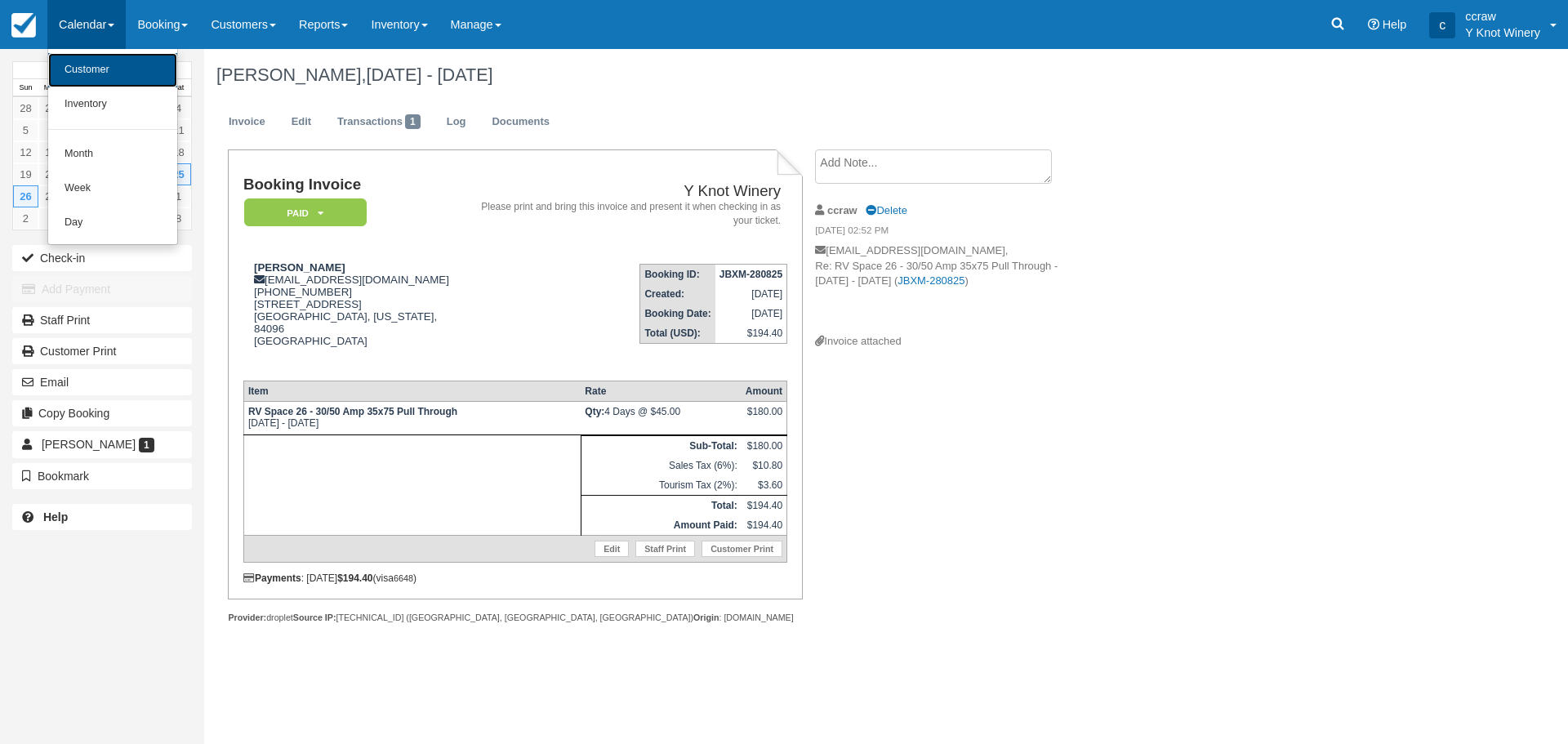
click at [102, 64] on link "Customer" at bounding box center [112, 70] width 129 height 34
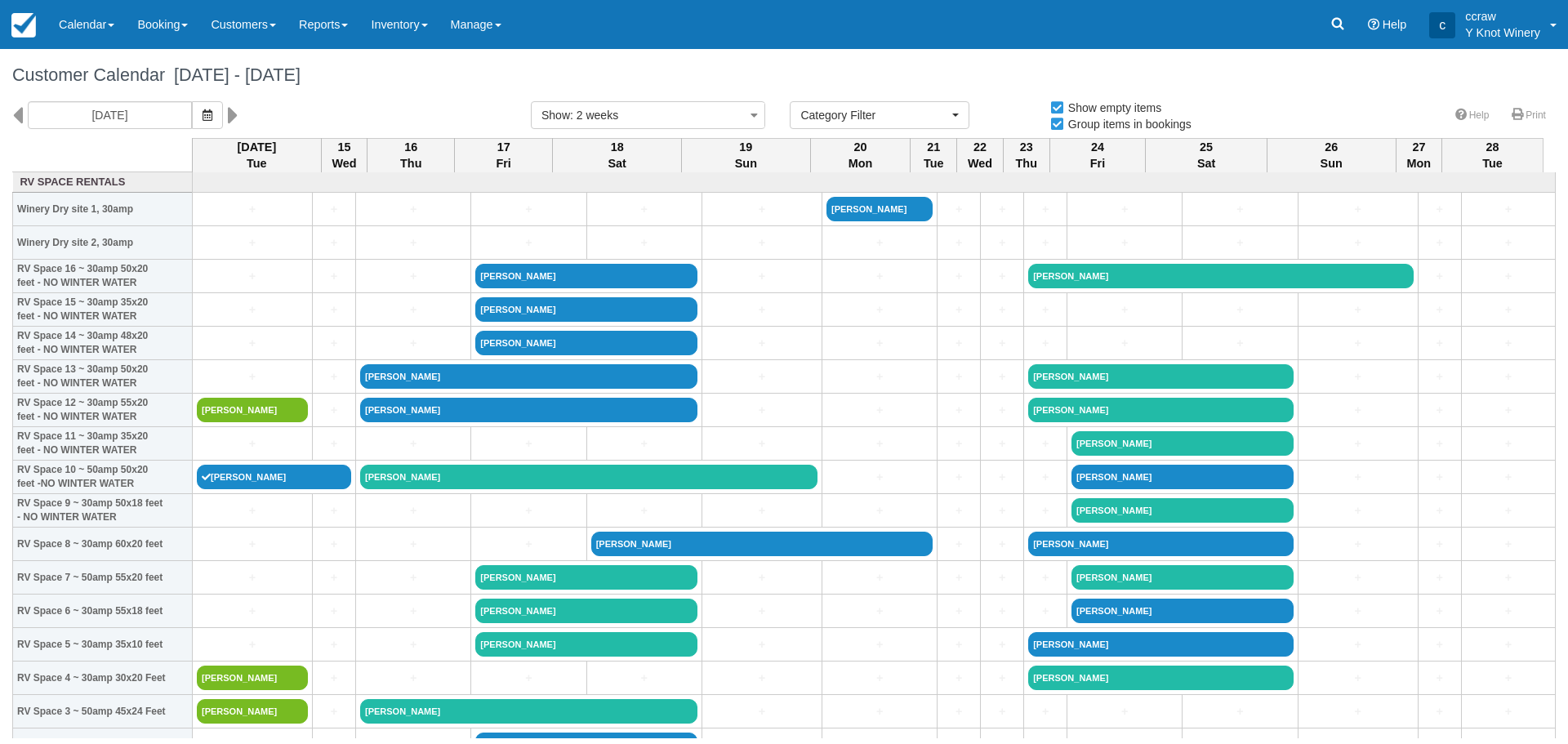
select select
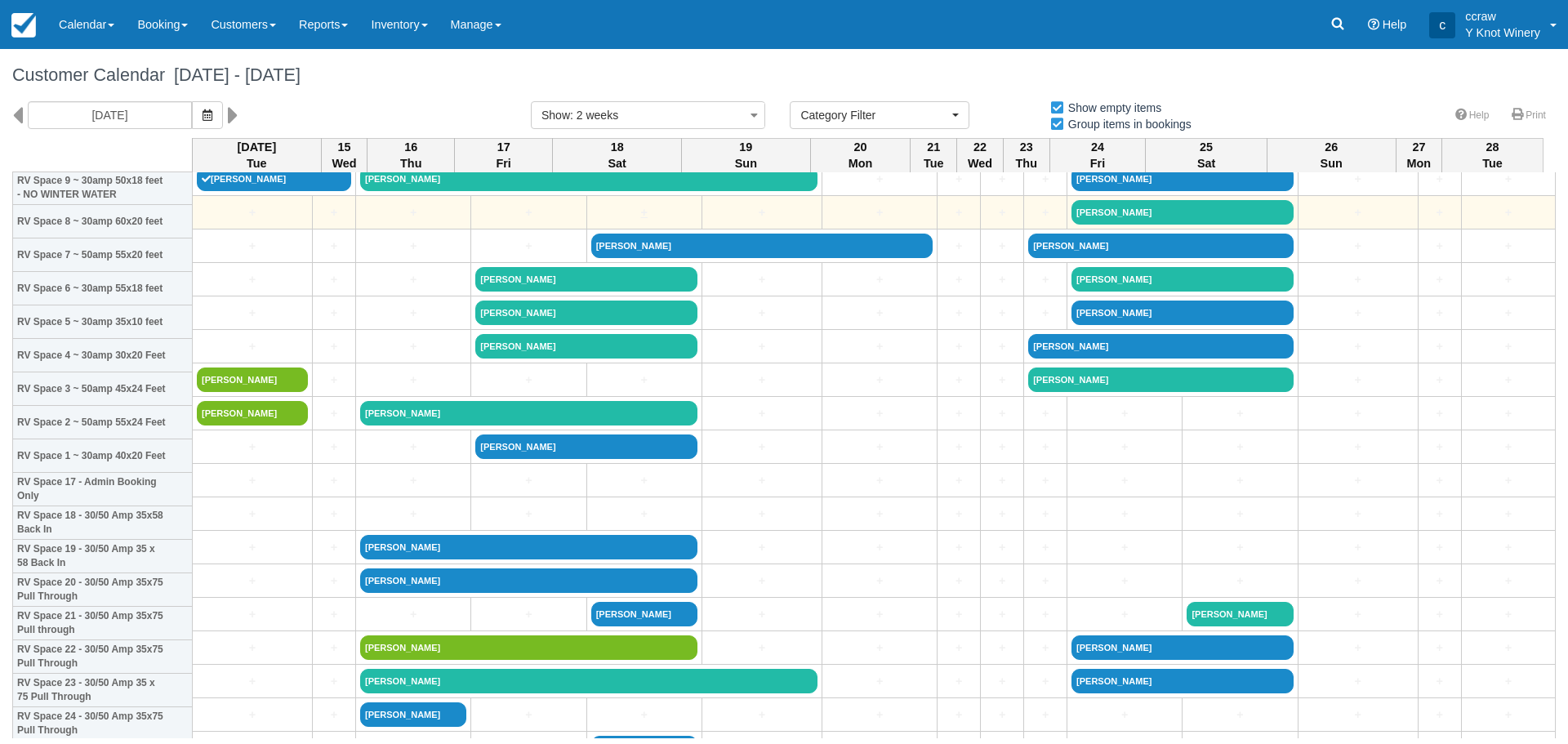
scroll to position [327, 0]
